Goal: Task Accomplishment & Management: Use online tool/utility

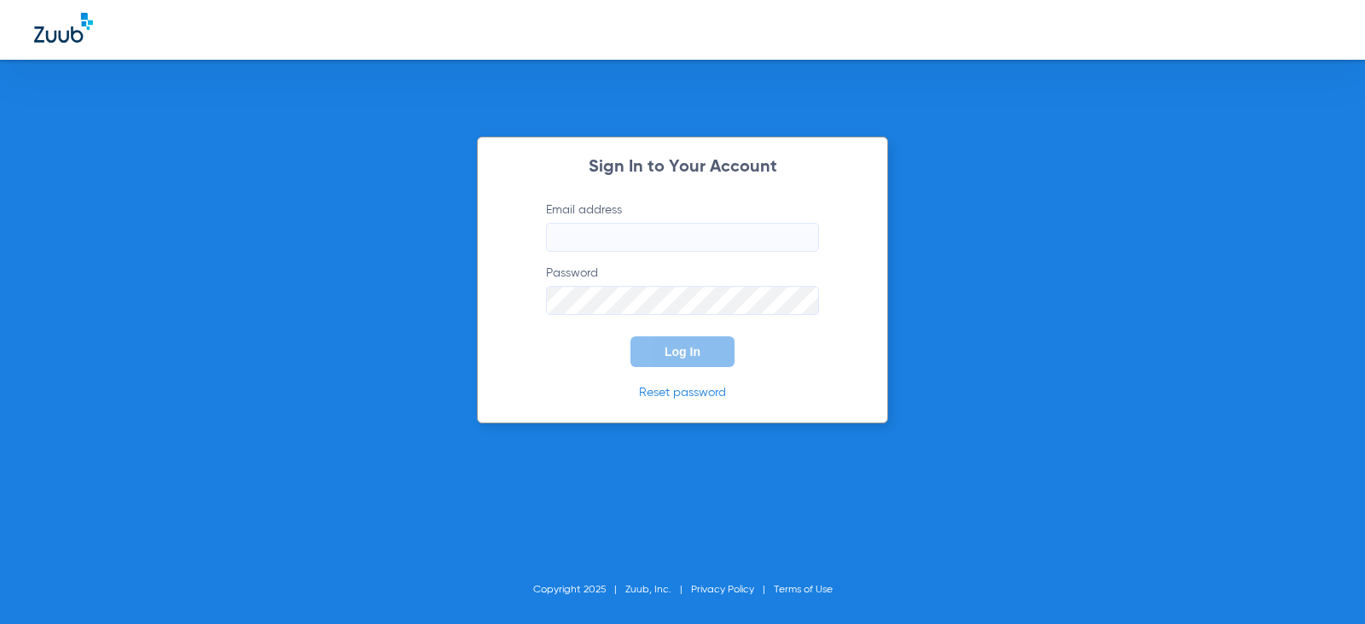
click at [660, 240] on input "Email address" at bounding box center [682, 237] width 273 height 29
type input "C"
type input "[EMAIL_ADDRESS][DOMAIN_NAME]"
click at [631, 336] on button "Log In" at bounding box center [683, 351] width 104 height 31
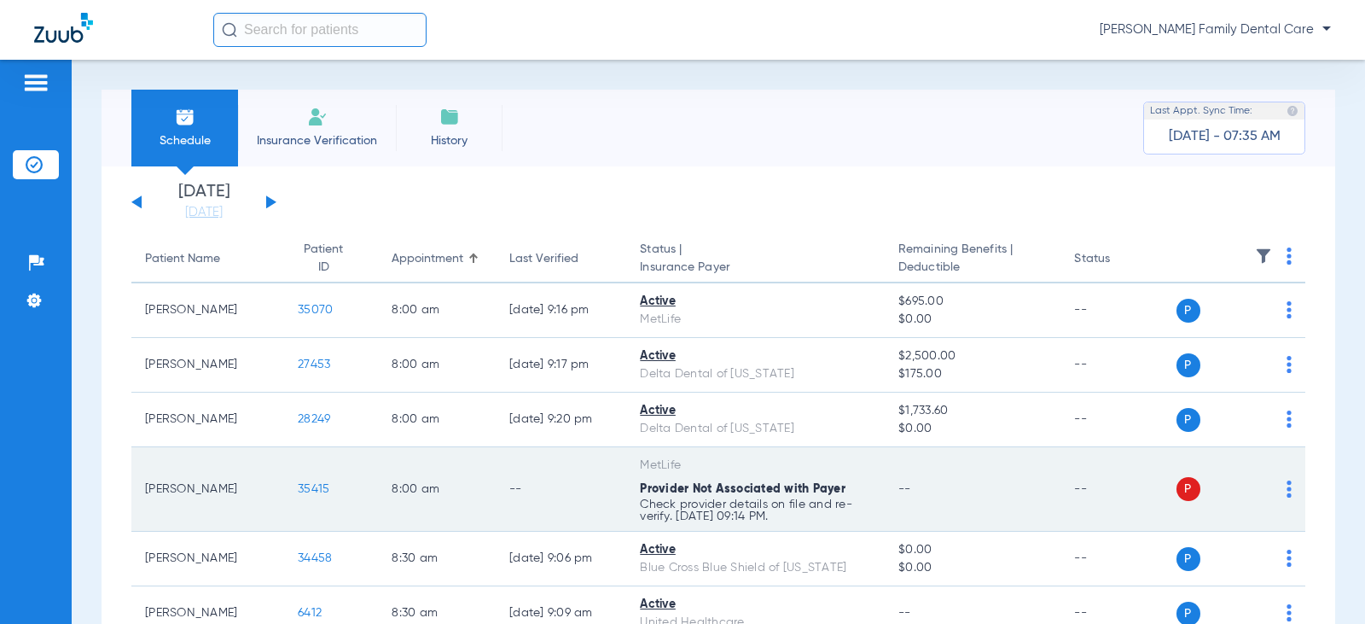
click at [1272, 491] on div "P S" at bounding box center [1235, 489] width 116 height 24
click at [1287, 491] on img at bounding box center [1289, 488] width 5 height 17
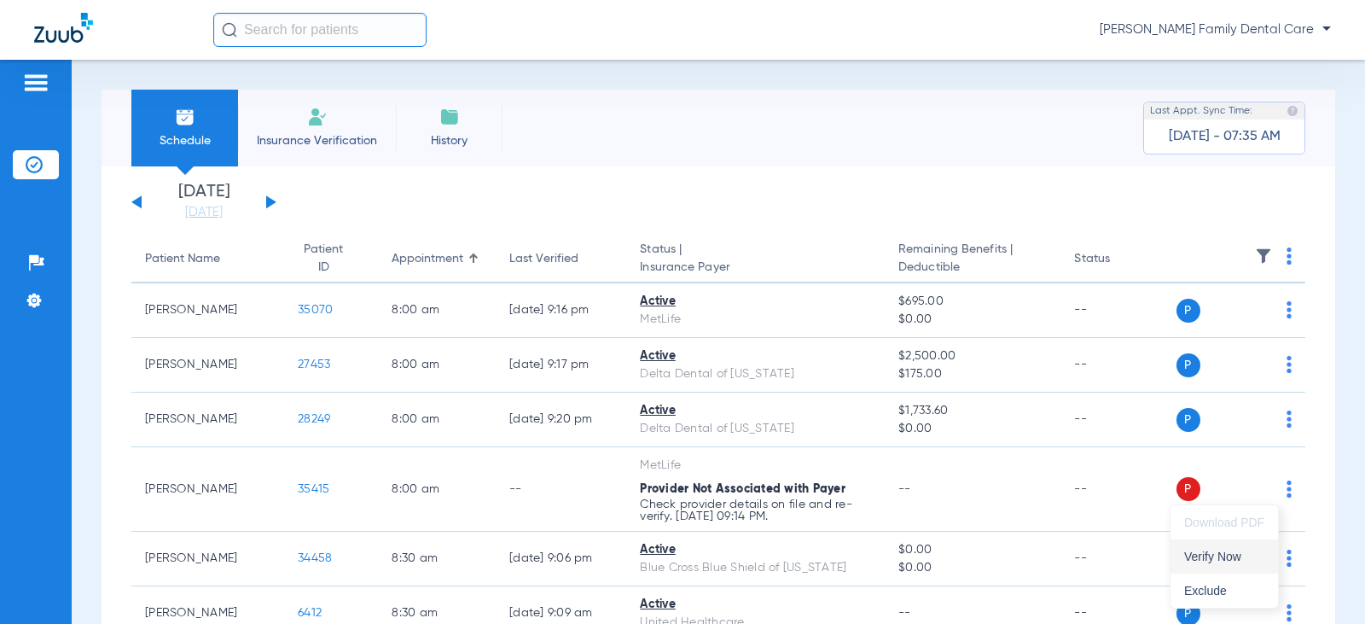
click at [1238, 557] on span "Verify Now" at bounding box center [1224, 556] width 80 height 12
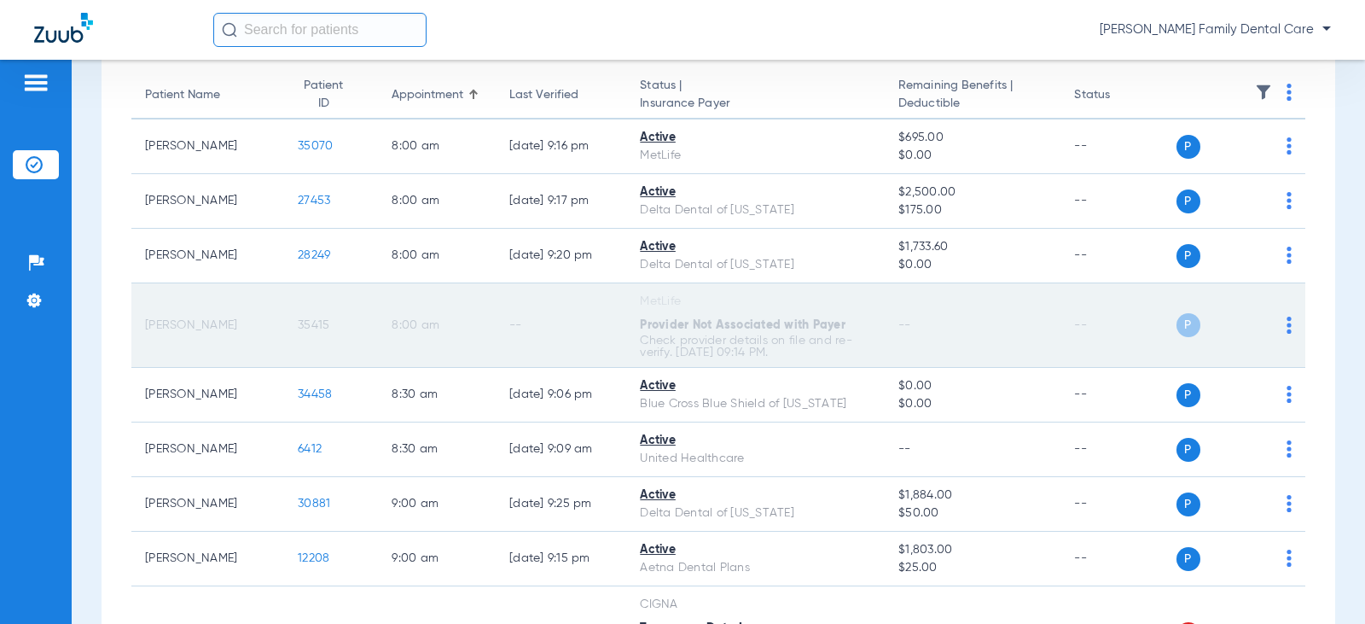
scroll to position [171, 0]
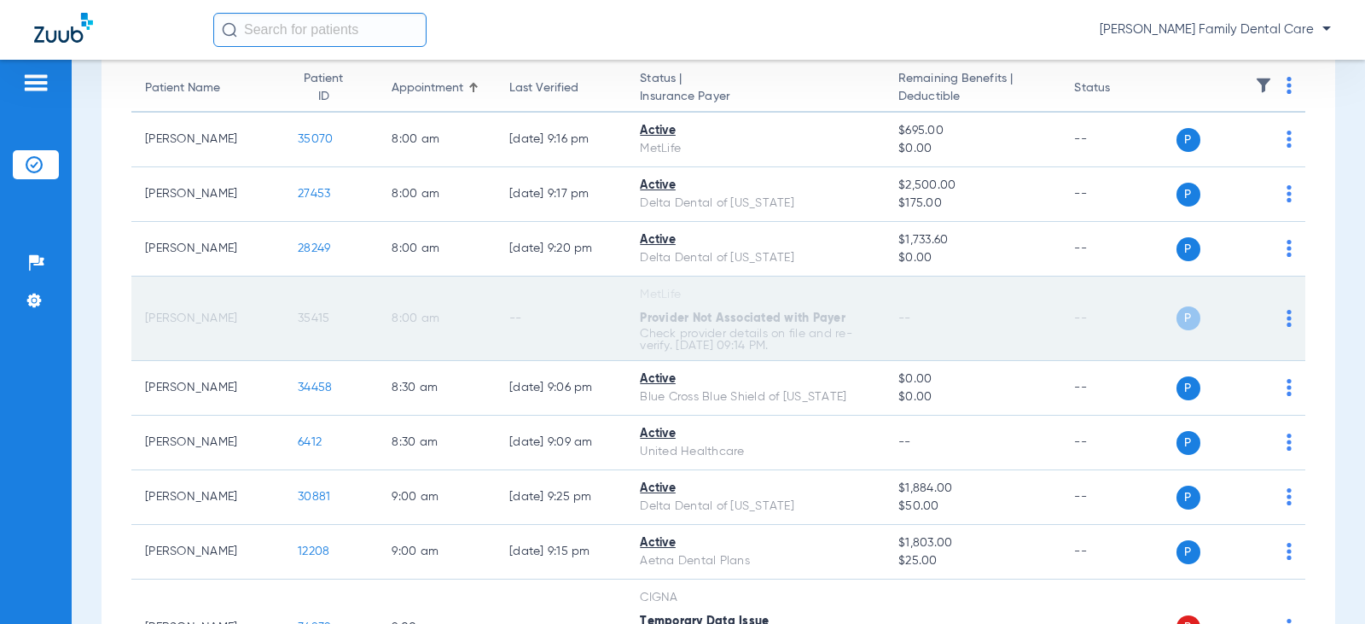
click at [1290, 317] on td "P S" at bounding box center [1242, 318] width 130 height 84
click at [1280, 319] on td "P S" at bounding box center [1242, 318] width 130 height 84
click at [1186, 328] on div "P S" at bounding box center [1223, 318] width 93 height 24
click at [1177, 317] on span "P" at bounding box center [1189, 318] width 24 height 24
click at [379, 333] on td "8:00 AM" at bounding box center [437, 318] width 118 height 84
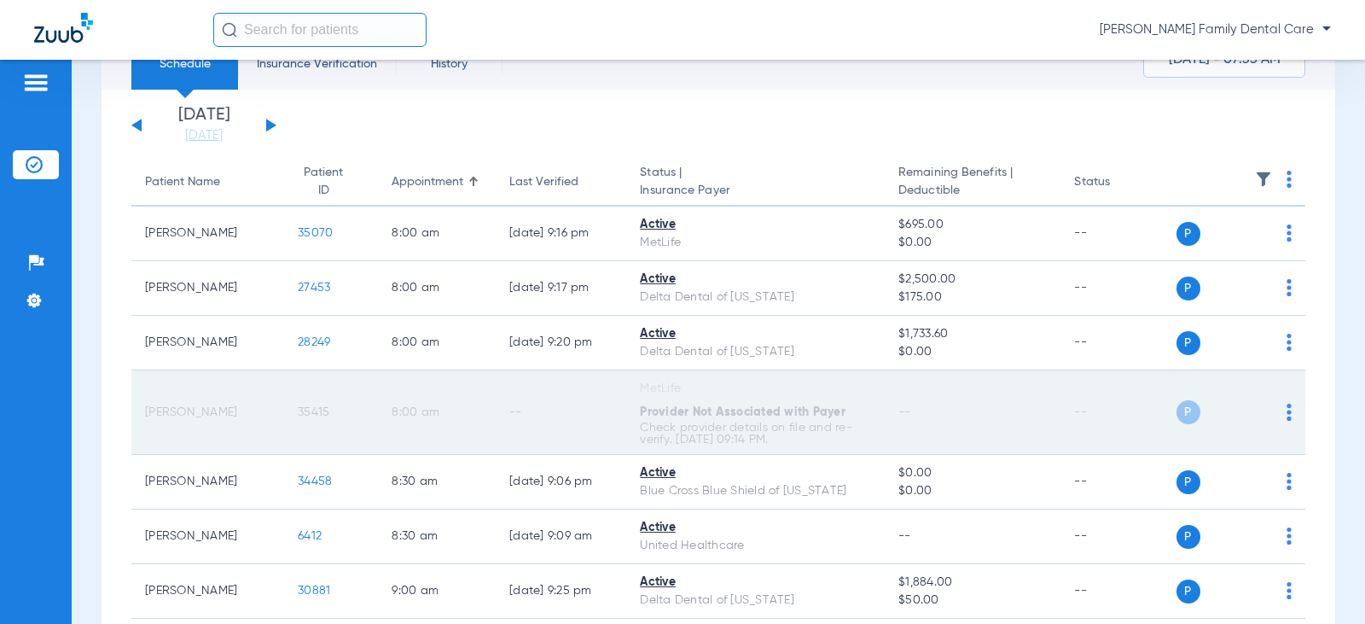
scroll to position [0, 0]
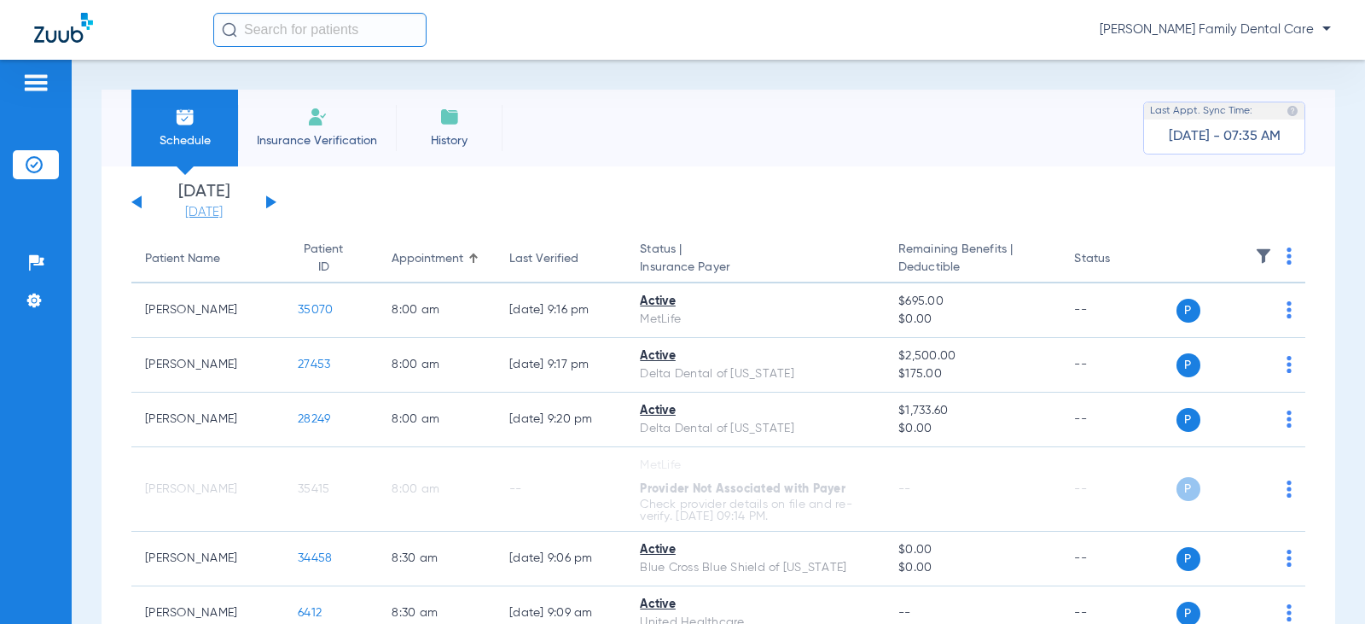
click at [211, 208] on link "[DATE]" at bounding box center [204, 212] width 102 height 17
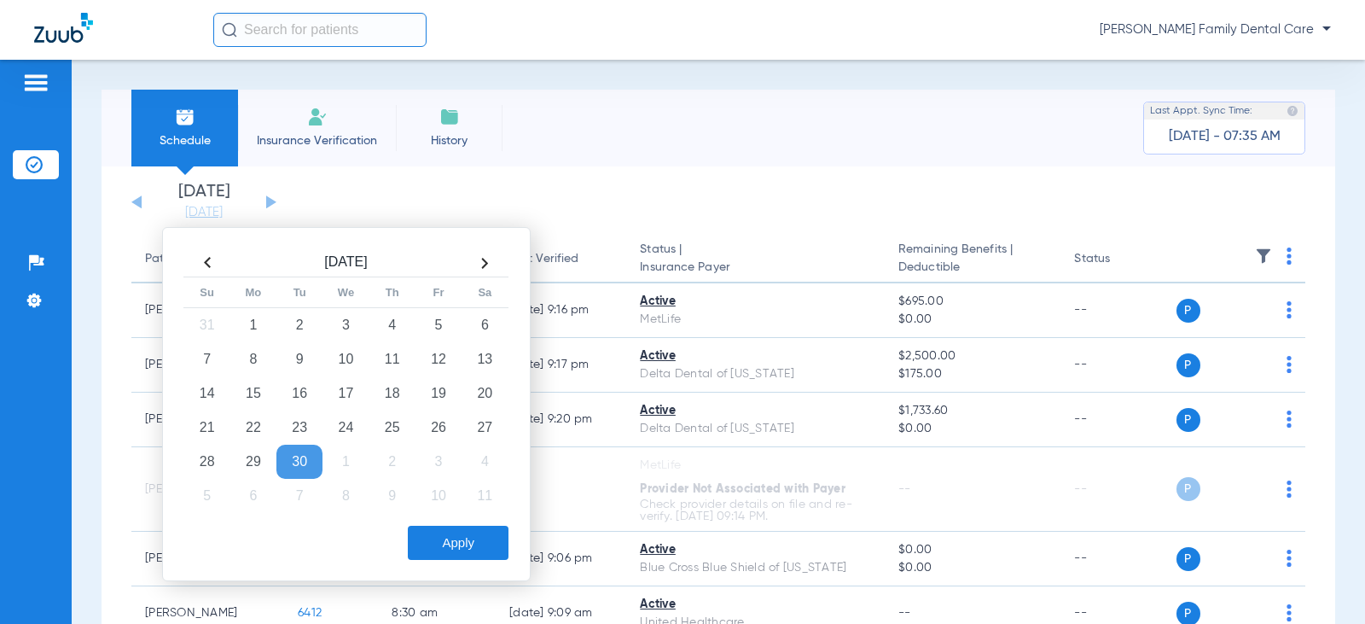
click at [336, 113] on li "Insurance Verification" at bounding box center [317, 128] width 158 height 77
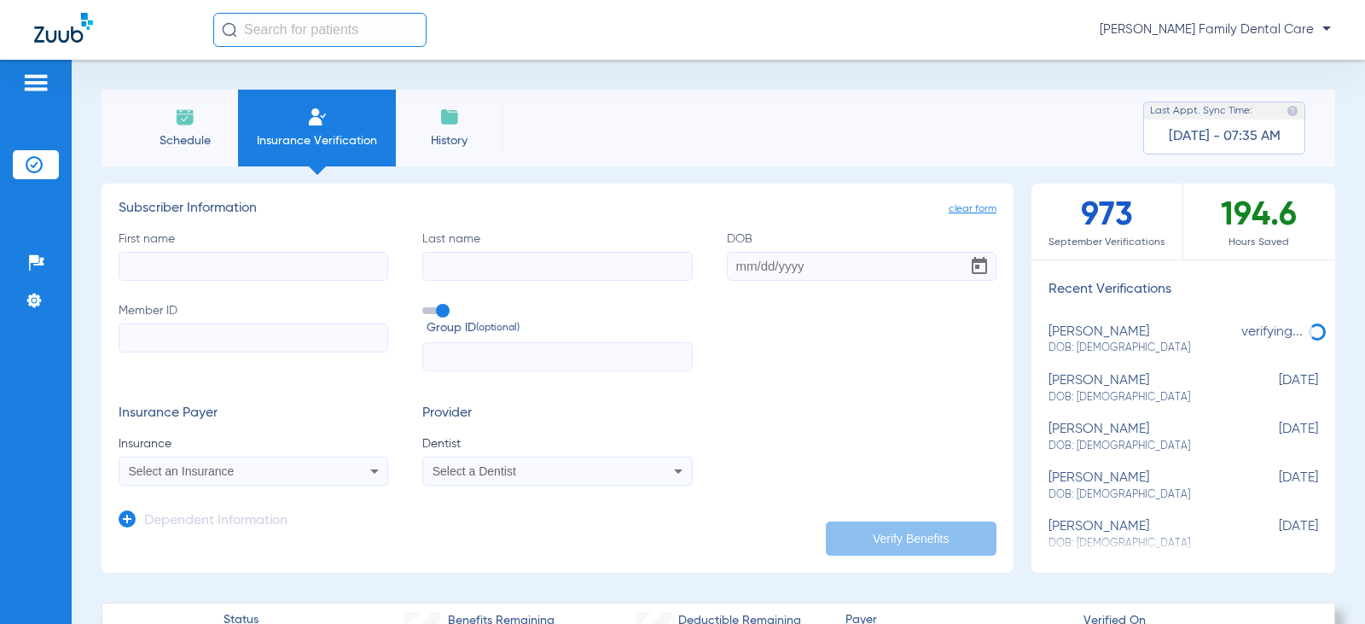
click at [281, 261] on input "First name" at bounding box center [254, 266] width 270 height 29
click at [1265, 345] on span "verifying..." at bounding box center [1275, 340] width 85 height 32
type input "[PERSON_NAME]"
type input "[DATE]"
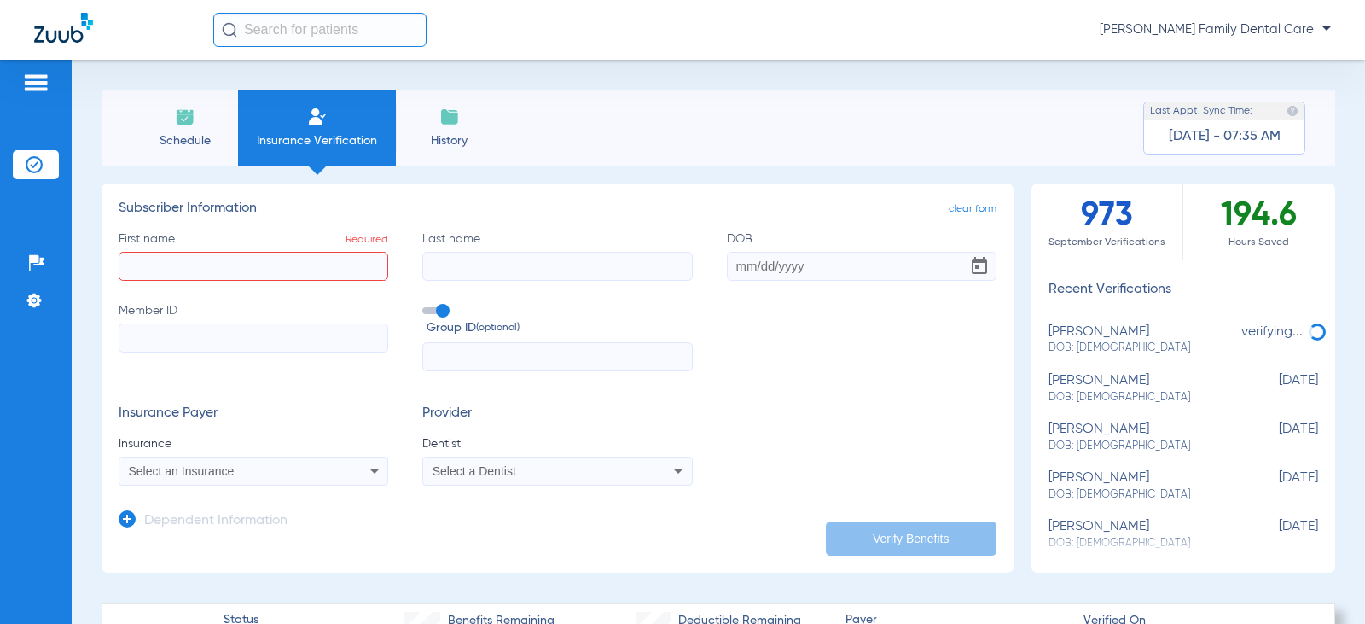
type input "333888310"
type input "264228"
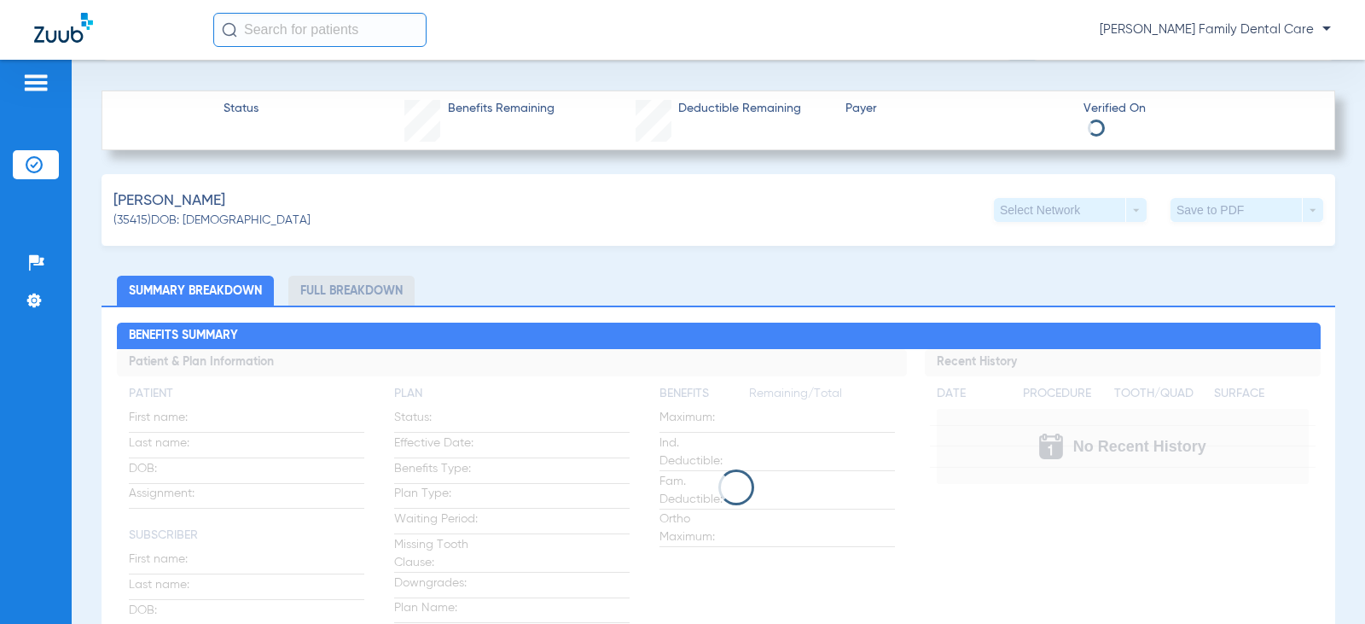
scroll to position [597, 0]
